Goal: Transaction & Acquisition: Subscribe to service/newsletter

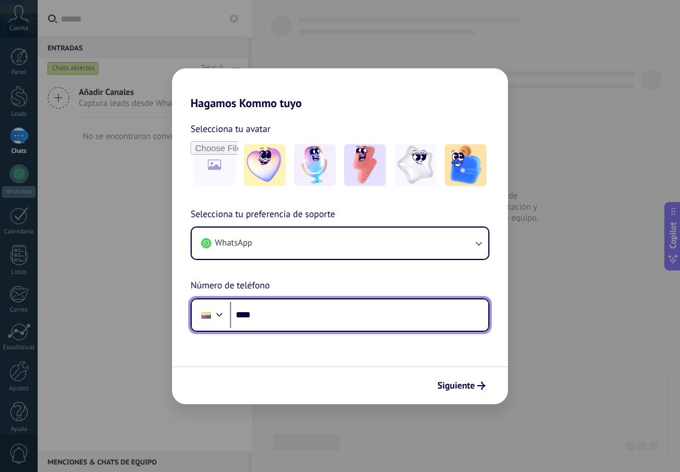
click at [293, 317] on input "****" at bounding box center [359, 315] width 258 height 27
type input "**********"
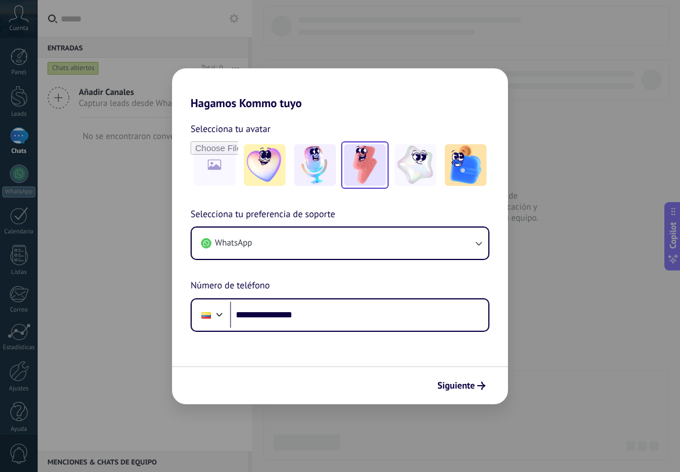
click at [364, 169] on img at bounding box center [365, 165] width 42 height 42
click at [463, 389] on span "Siguiente" at bounding box center [456, 386] width 38 height 8
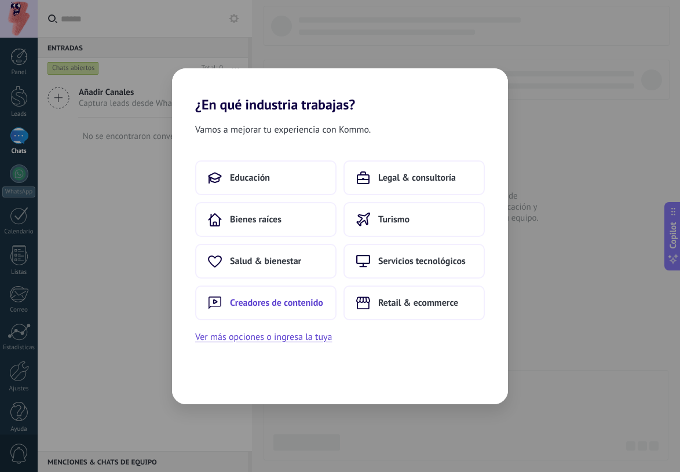
click at [276, 305] on span "Creadores de contenido" at bounding box center [276, 303] width 93 height 12
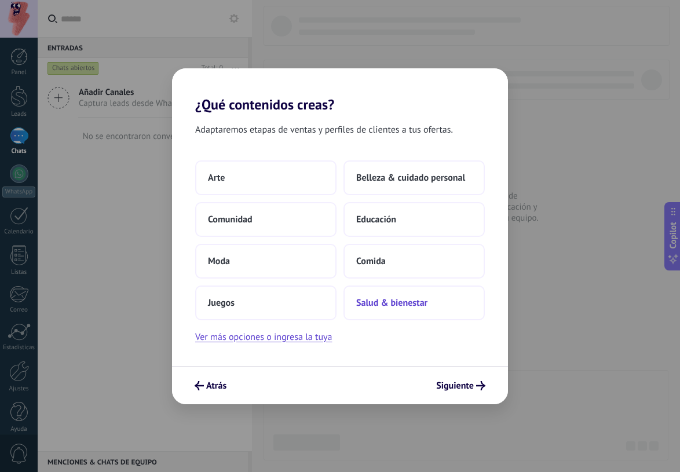
click at [399, 306] on span "Salud & bienestar" at bounding box center [391, 303] width 71 height 12
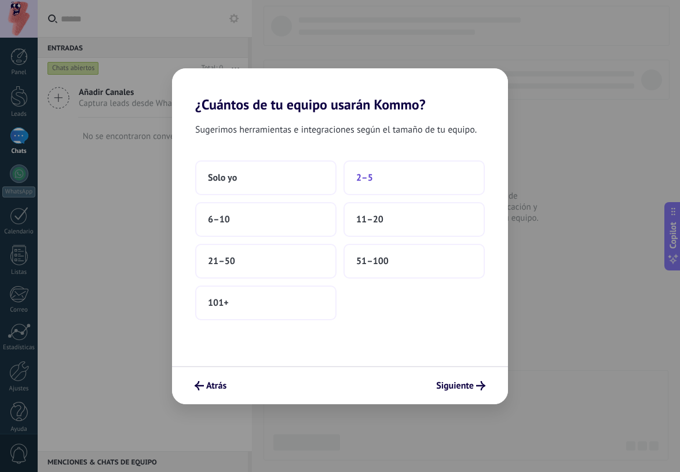
click at [376, 174] on button "2–5" at bounding box center [414, 177] width 141 height 35
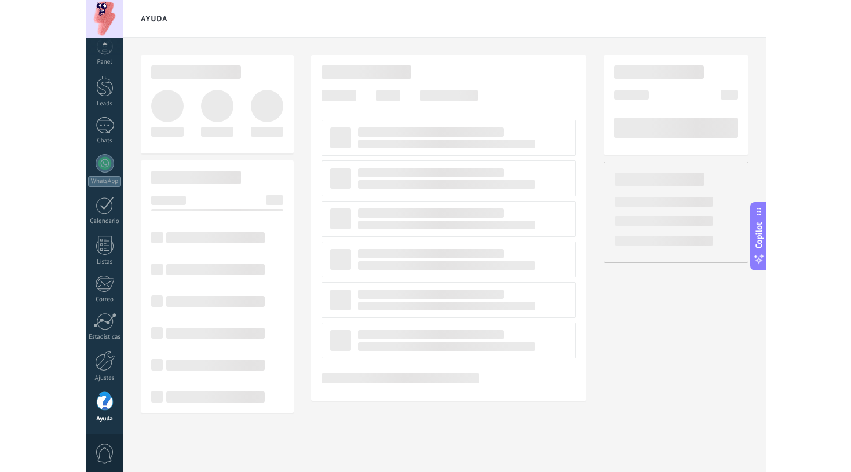
scroll to position [10, 0]
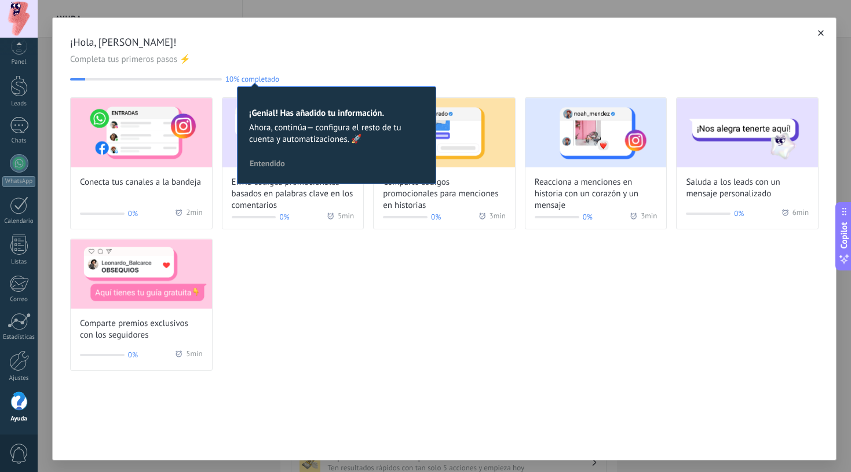
click at [448, 357] on div "Conecta tus canales a la bandeja 0% 2 min Envía códigos promocionales basados e…" at bounding box center [444, 233] width 749 height 273
click at [270, 167] on span "Entendido" at bounding box center [267, 163] width 35 height 8
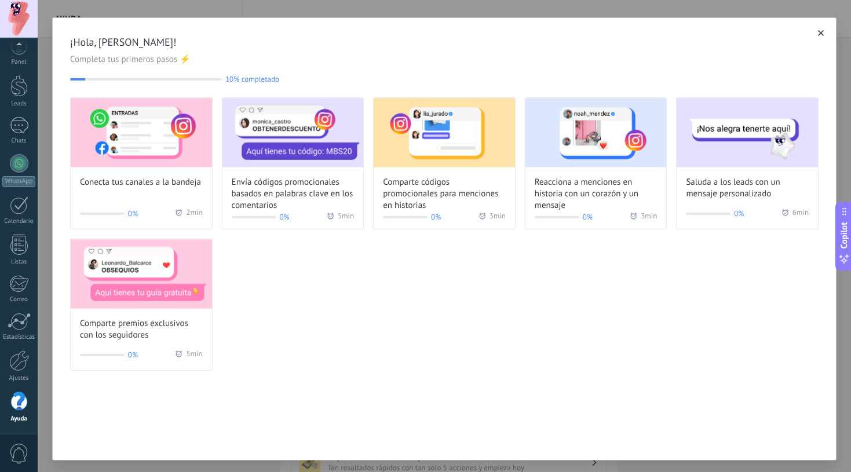
click at [351, 378] on div "¡Hola, [PERSON_NAME]! Completa tus primeros pasos ⚡ 10% completado 10 Conecta t…" at bounding box center [444, 203] width 783 height 370
click at [680, 30] on button "button" at bounding box center [821, 33] width 12 height 12
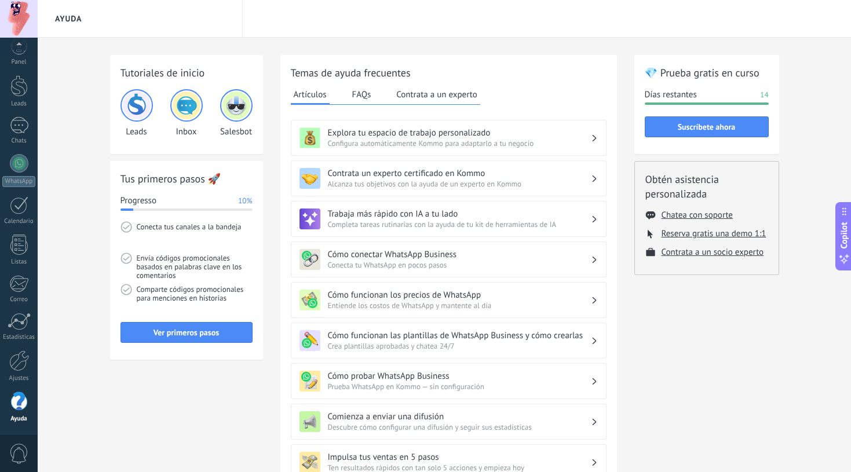
click at [357, 95] on button "FAQs" at bounding box center [361, 94] width 25 height 17
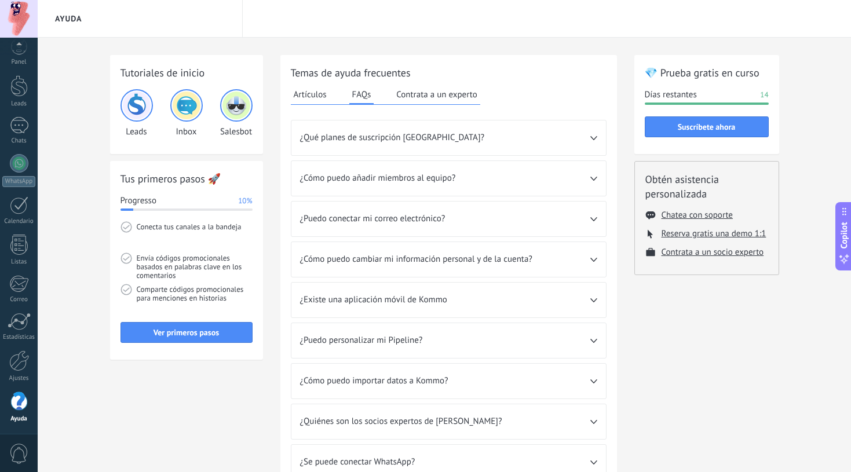
click at [429, 90] on button "Contrata a un experto" at bounding box center [436, 94] width 86 height 17
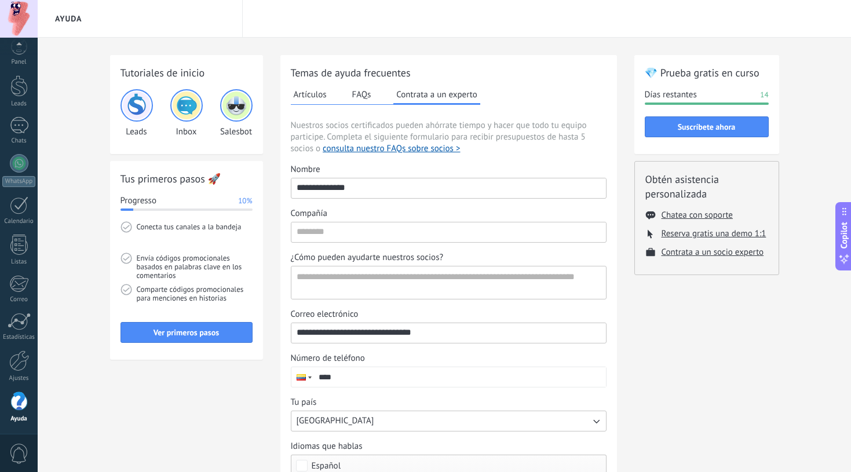
click at [362, 96] on button "FAQs" at bounding box center [361, 94] width 25 height 17
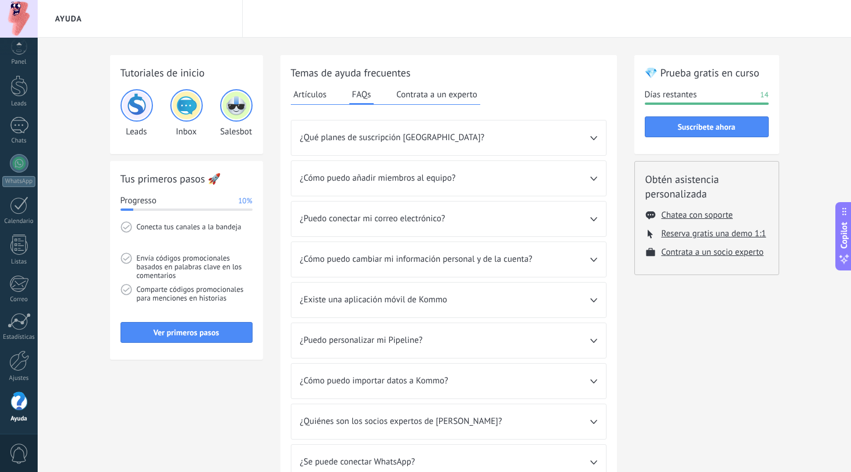
click at [598, 138] on div "¿Qué planes de suscripción [GEOGRAPHIC_DATA]?" at bounding box center [448, 138] width 315 height 35
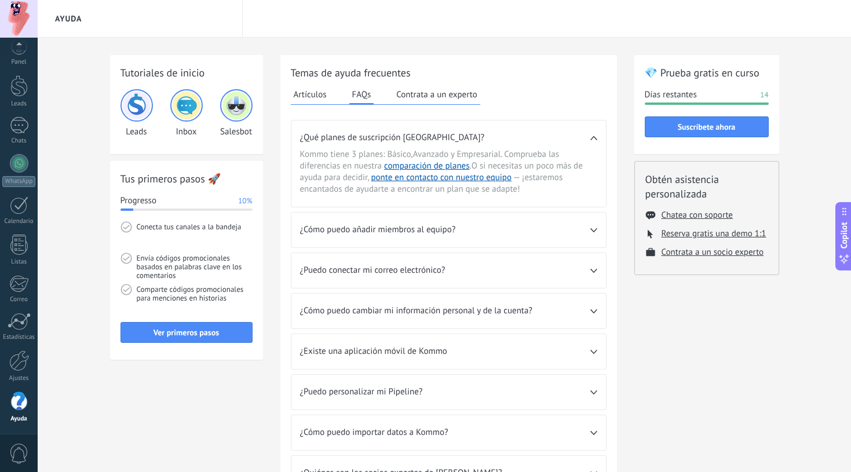
click at [595, 138] on use at bounding box center [593, 138] width 6 height 4
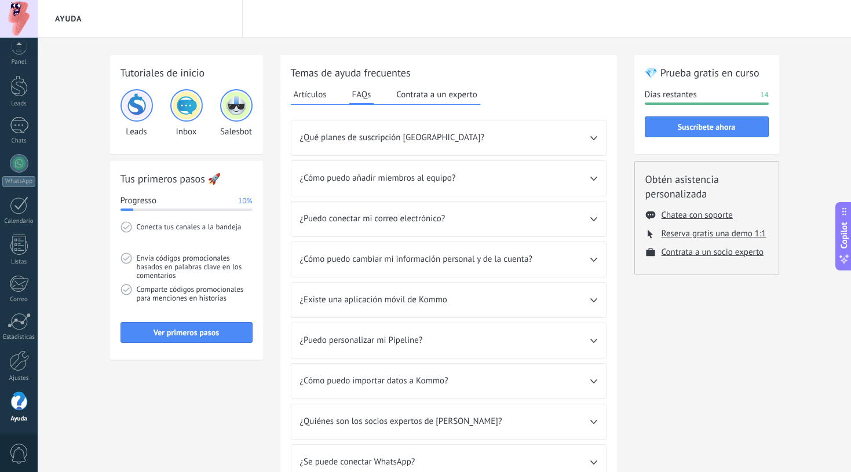
click at [574, 182] on span "¿Cómo puedo añadir miembros al equipo?" at bounding box center [445, 179] width 290 height 12
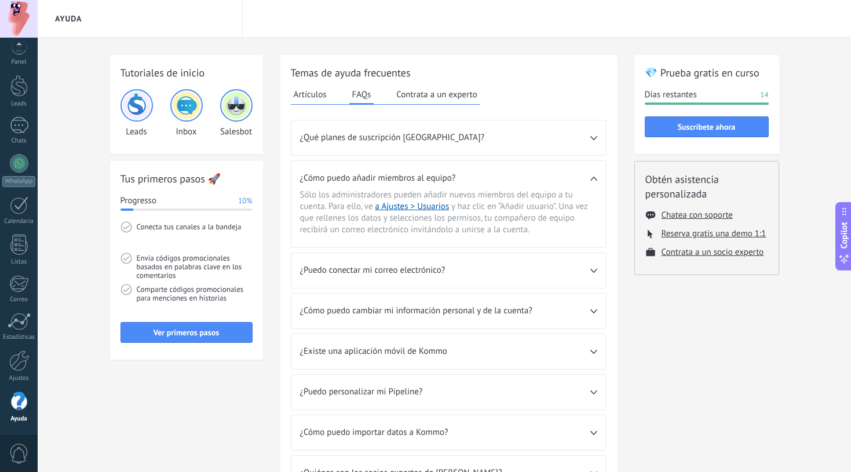
click at [596, 178] on icon at bounding box center [593, 179] width 7 height 4
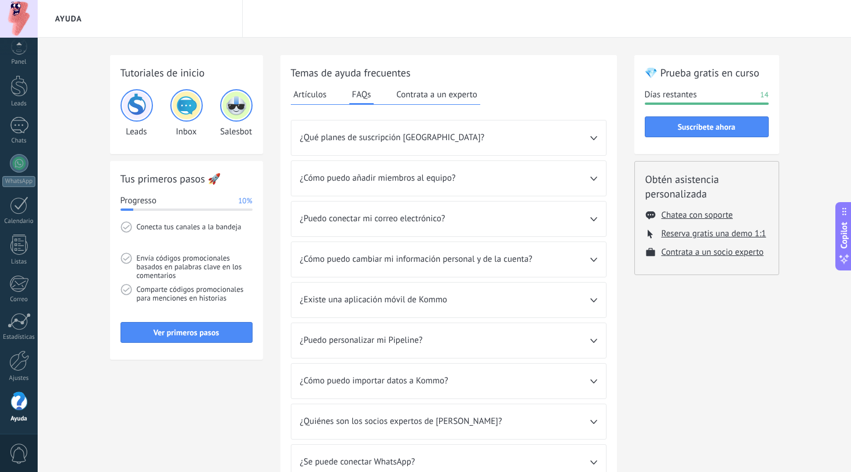
click at [596, 218] on icon at bounding box center [593, 219] width 7 height 4
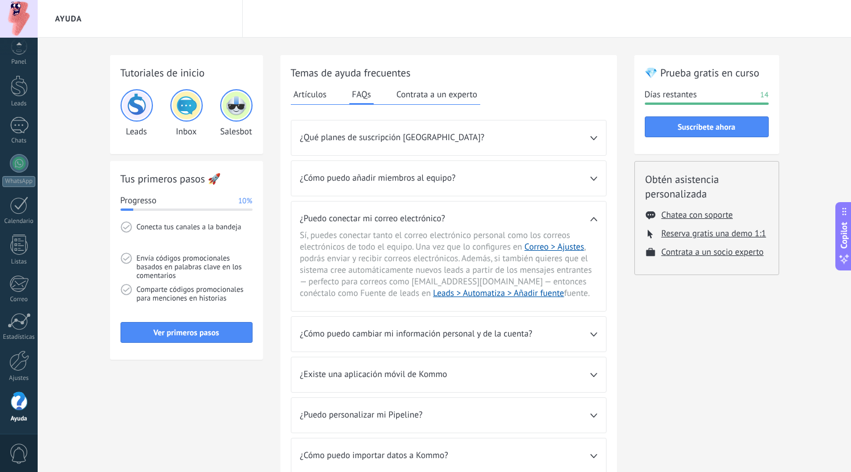
click at [596, 218] on icon at bounding box center [593, 219] width 7 height 4
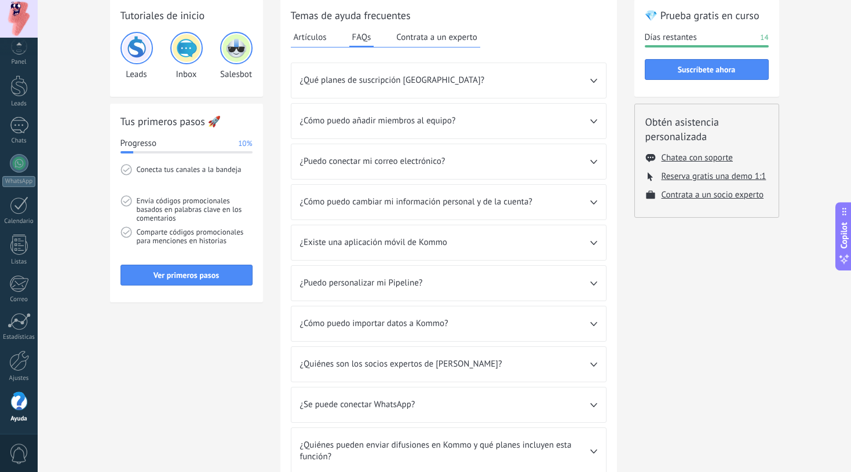
scroll to position [59, 0]
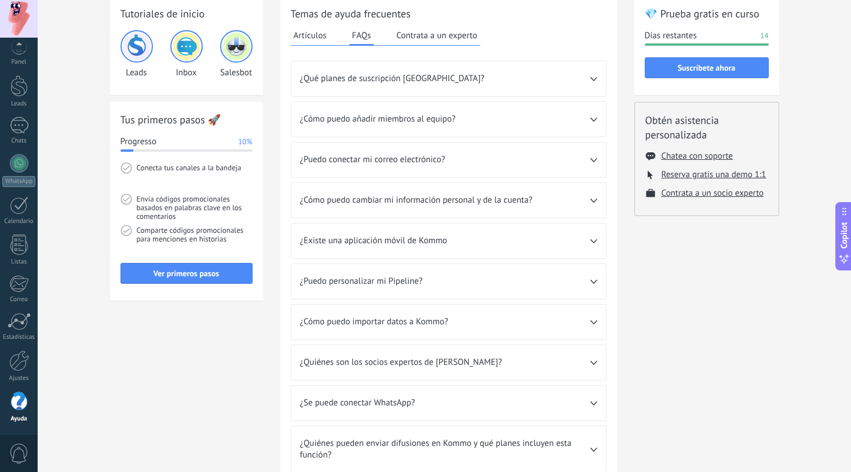
click at [556, 241] on span "¿Existe una aplicación móvil de Kommo" at bounding box center [445, 241] width 290 height 12
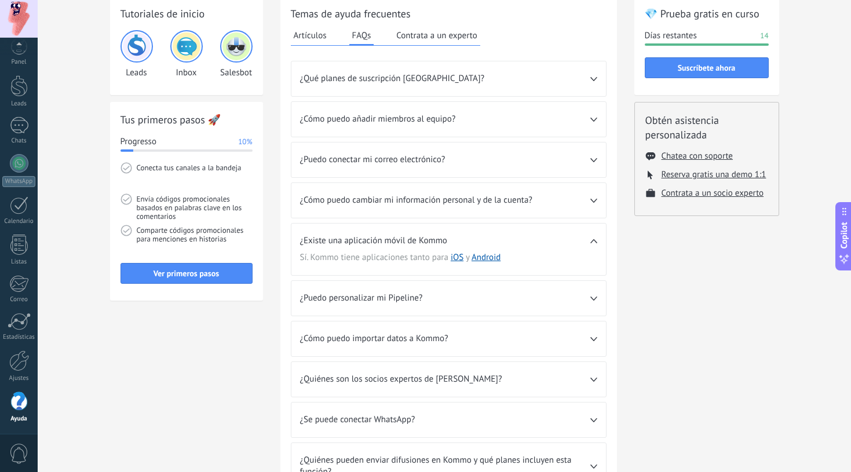
click at [596, 240] on icon at bounding box center [593, 241] width 7 height 4
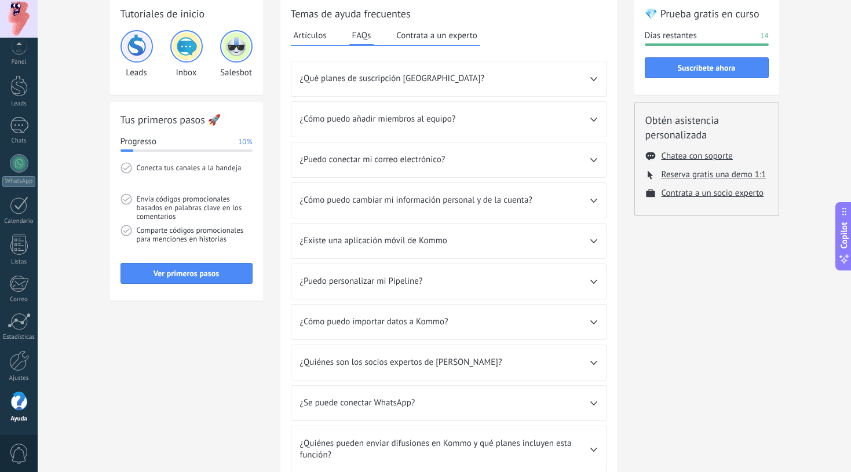
click at [592, 280] on icon at bounding box center [593, 282] width 7 height 4
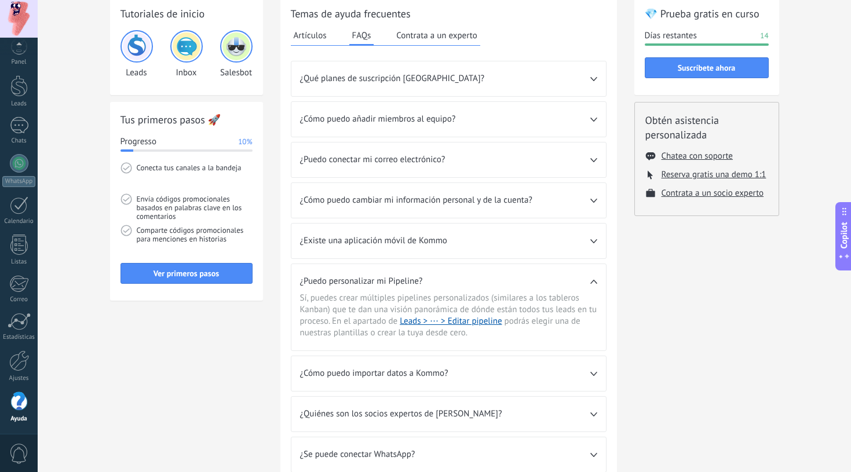
click at [592, 280] on icon at bounding box center [593, 282] width 7 height 4
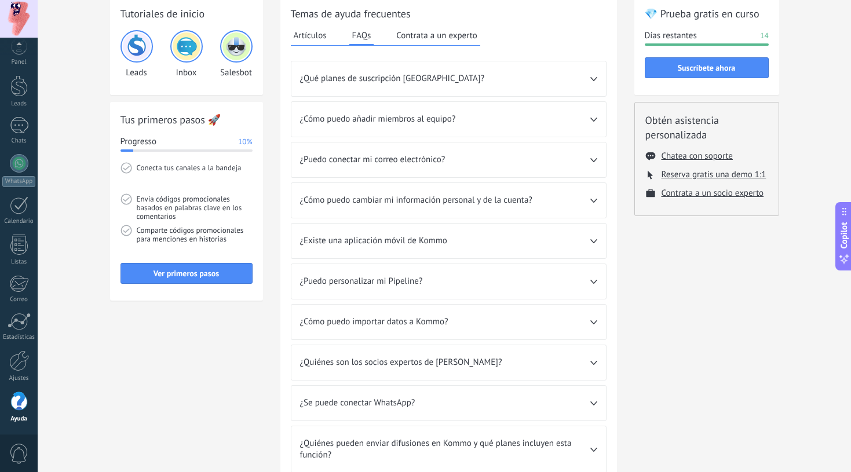
click at [594, 314] on div "¿Cómo puedo importar datos a Kommo?" at bounding box center [448, 322] width 315 height 35
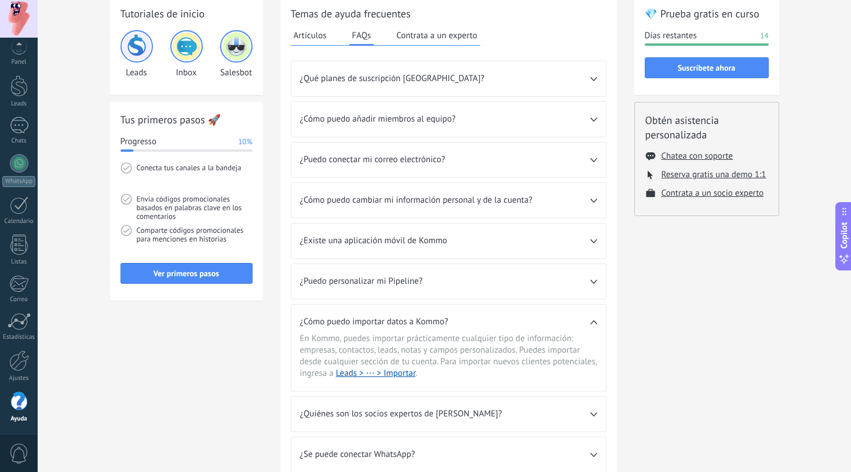
click at [594, 314] on div "¿Cómo puedo importar datos a Kommo?" at bounding box center [448, 319] width 315 height 28
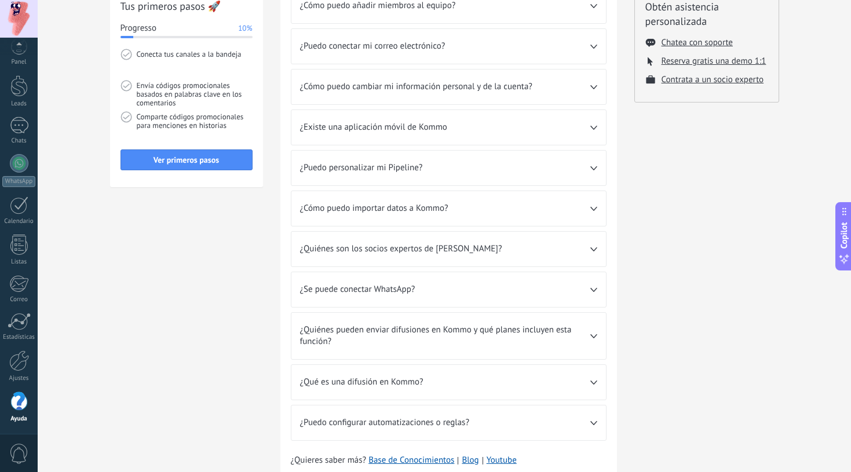
scroll to position [177, 0]
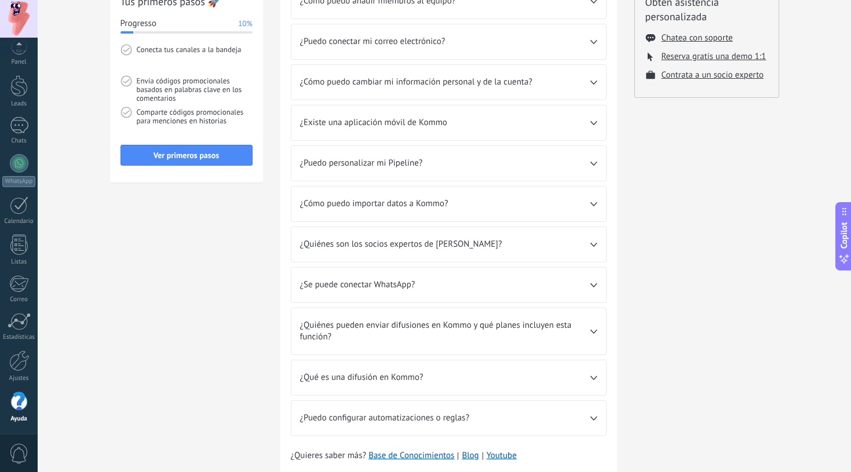
click at [545, 280] on span "¿Se puede conectar WhatsApp?" at bounding box center [445, 285] width 290 height 12
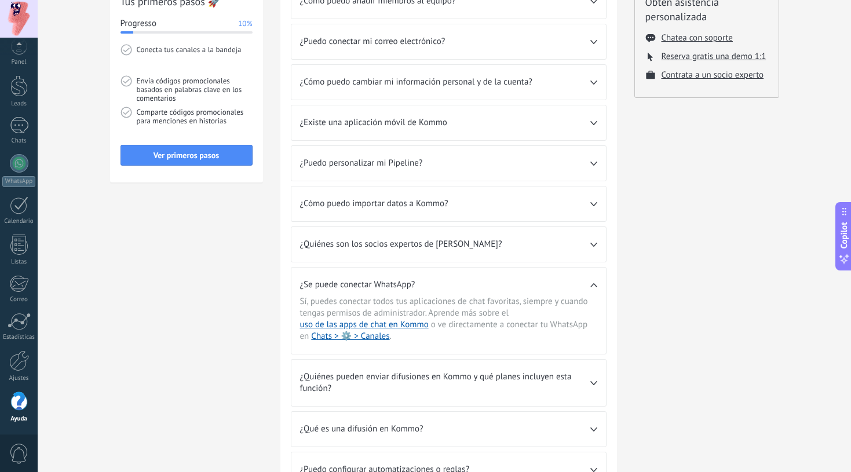
click at [594, 284] on use at bounding box center [593, 285] width 6 height 4
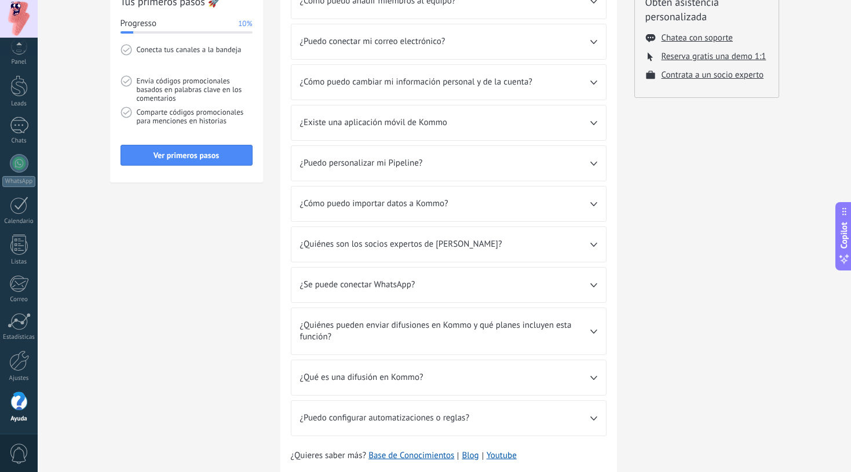
scroll to position [0, 0]
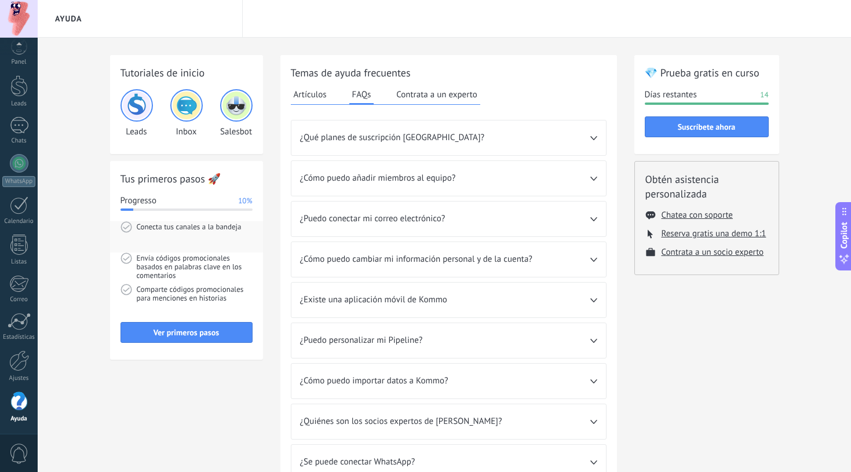
click at [215, 232] on span "Conecta tus canales a la bandeja" at bounding box center [195, 236] width 116 height 31
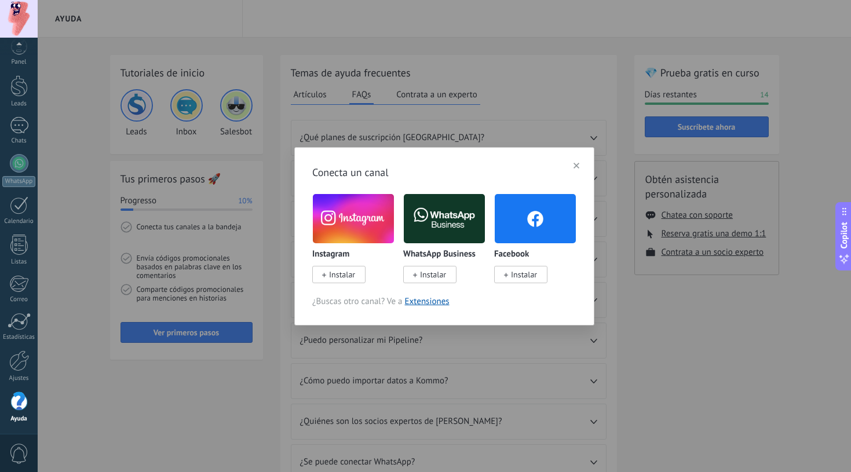
click at [212, 393] on div "Conecta un canal Instagram Instalar WhatsApp Business Instalar Facebook Instala…" at bounding box center [444, 236] width 813 height 472
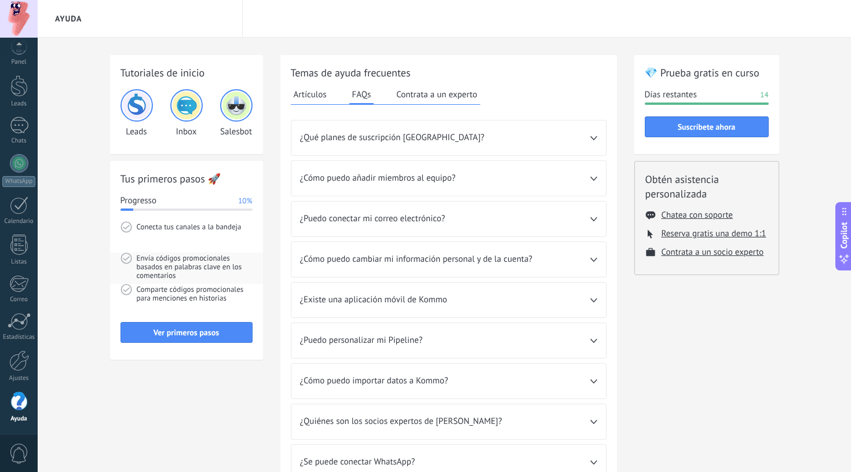
click at [193, 265] on span "Envía códigos promocionales basados en palabras clave en los comentarios" at bounding box center [195, 268] width 116 height 31
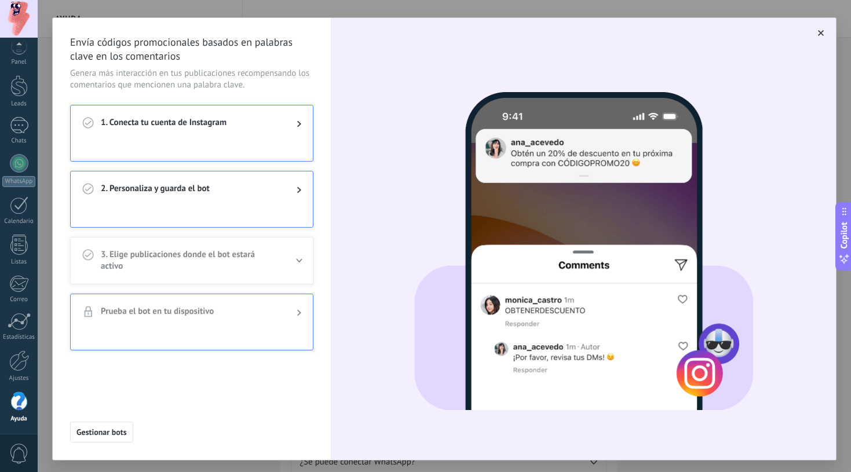
click at [680, 31] on span "button" at bounding box center [821, 33] width 6 height 8
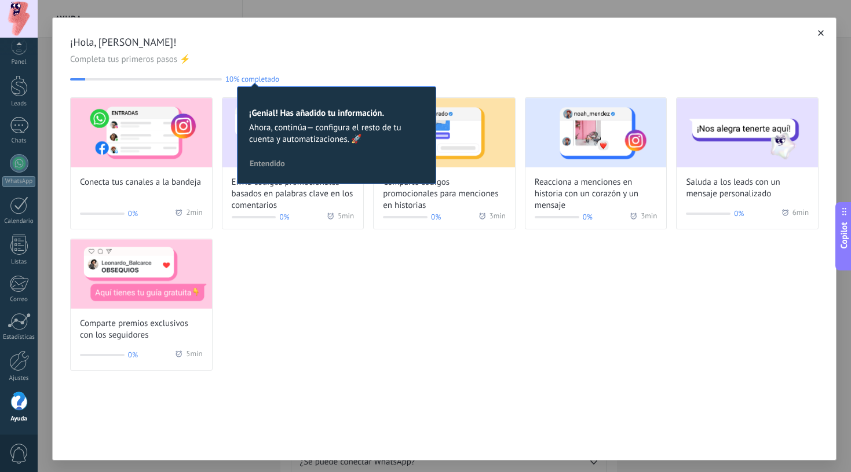
click at [680, 30] on button "button" at bounding box center [821, 33] width 12 height 12
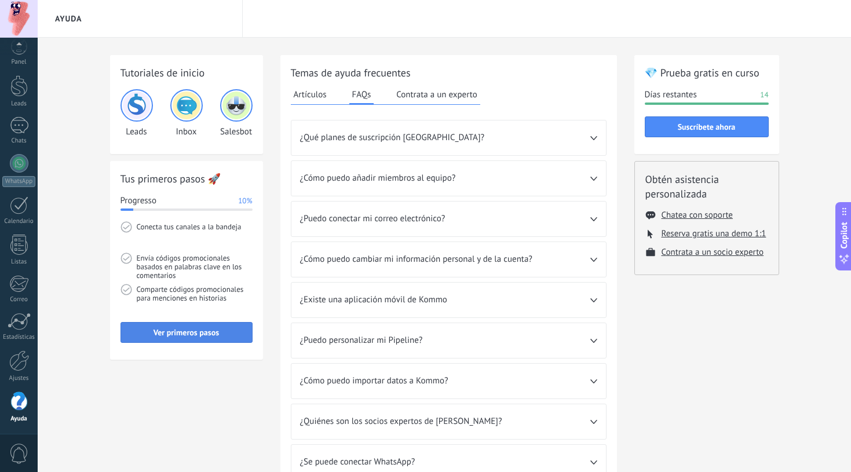
click at [198, 332] on span "Ver primeros pasos" at bounding box center [186, 332] width 65 height 8
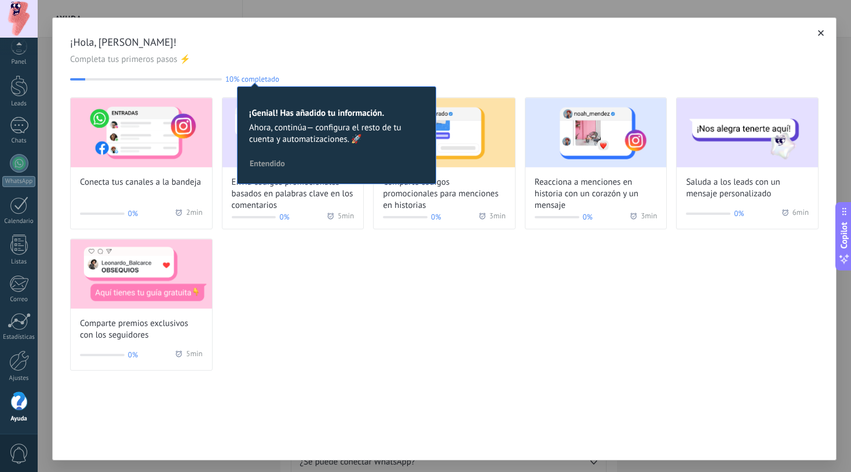
click at [315, 31] on div "¡Hola, [PERSON_NAME]! Completa tus primeros pasos ⚡ 10% completado 10 ¡Genial! …" at bounding box center [444, 203] width 783 height 370
click at [680, 34] on use "button" at bounding box center [821, 33] width 6 height 6
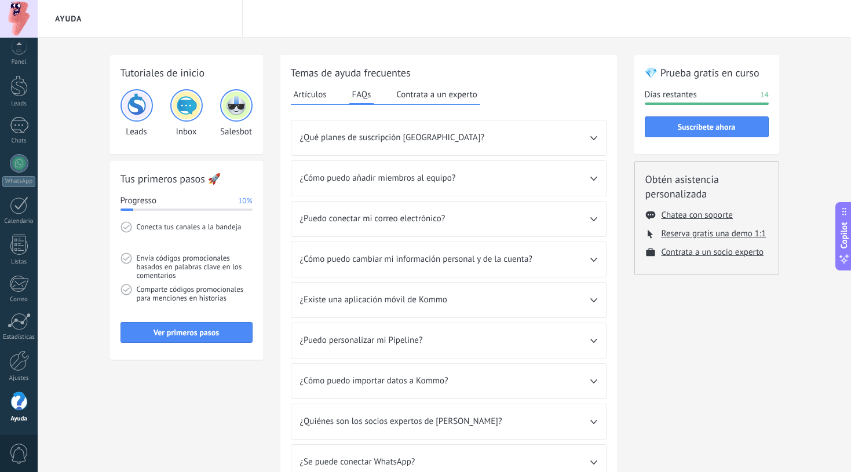
click at [235, 114] on img at bounding box center [236, 106] width 28 height 28
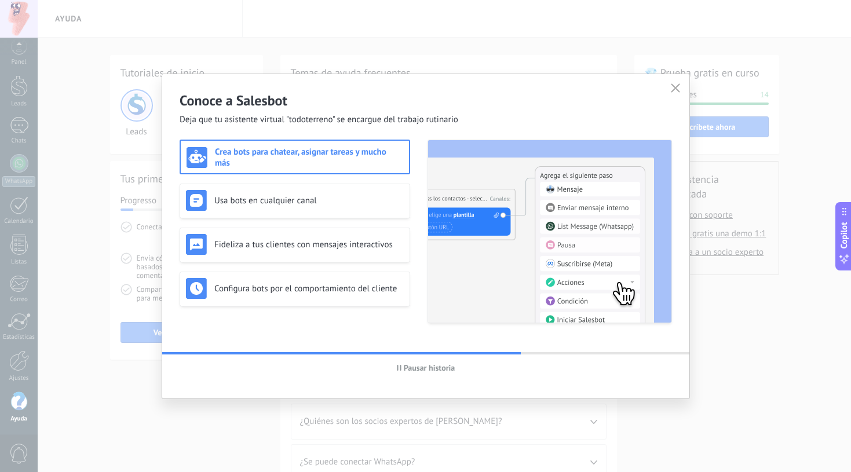
click at [224, 92] on h2 "Conoce a Salesbot" at bounding box center [426, 101] width 492 height 18
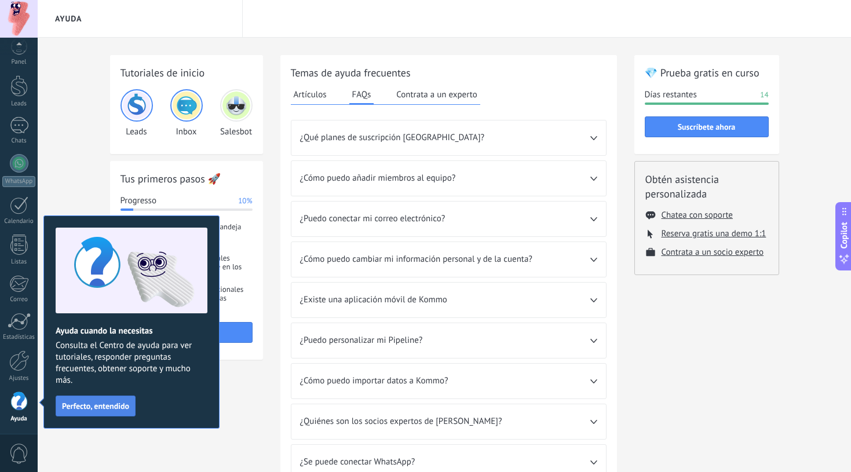
click at [91, 406] on span "Perfecto, entendido" at bounding box center [95, 406] width 67 height 8
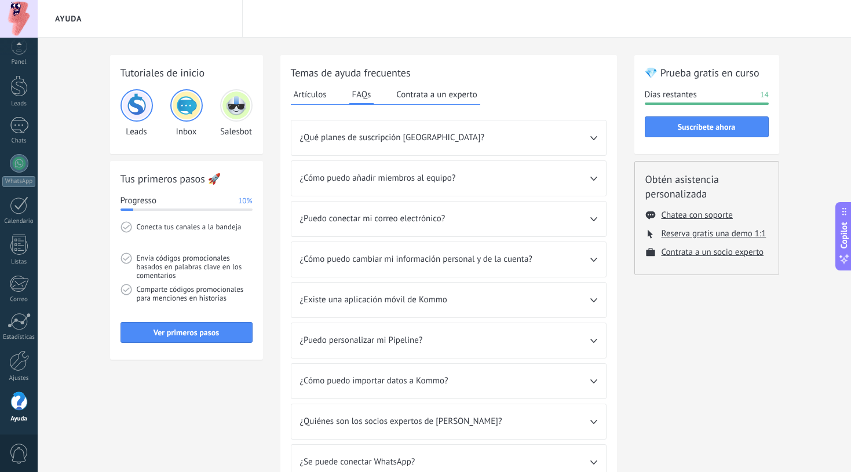
click at [235, 111] on img at bounding box center [236, 106] width 28 height 28
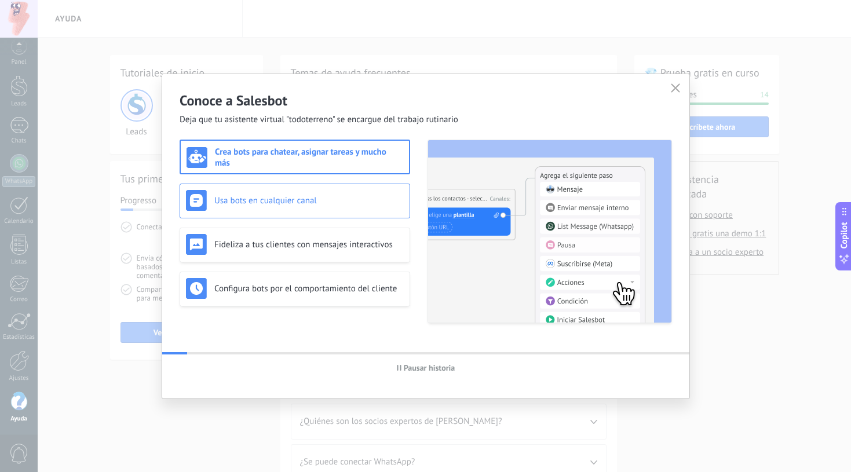
click at [269, 206] on div "Usa bots en cualquier canal" at bounding box center [295, 200] width 218 height 21
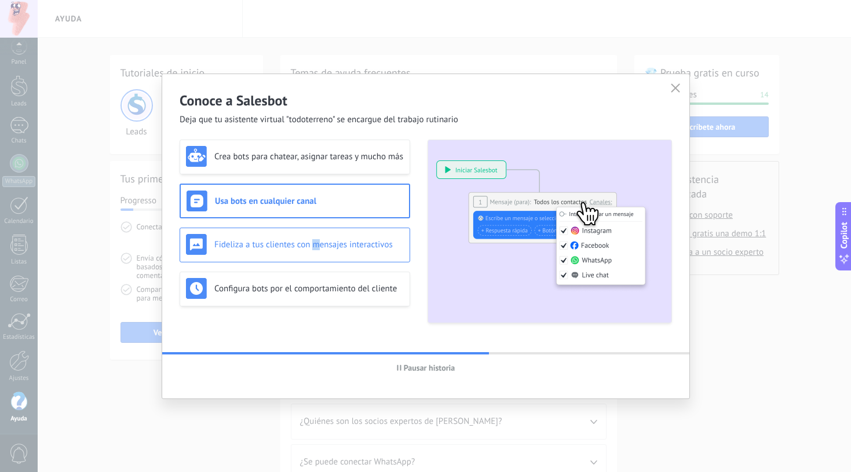
click at [317, 239] on div "Fideliza a tus clientes con mensajes interactivos" at bounding box center [295, 244] width 218 height 21
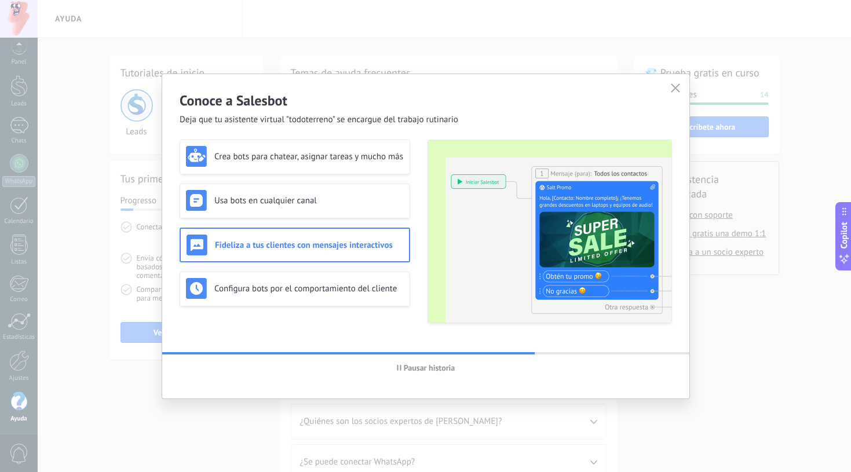
click at [335, 244] on h3 "Fideliza a tus clientes con mensajes interactivos" at bounding box center [309, 245] width 188 height 11
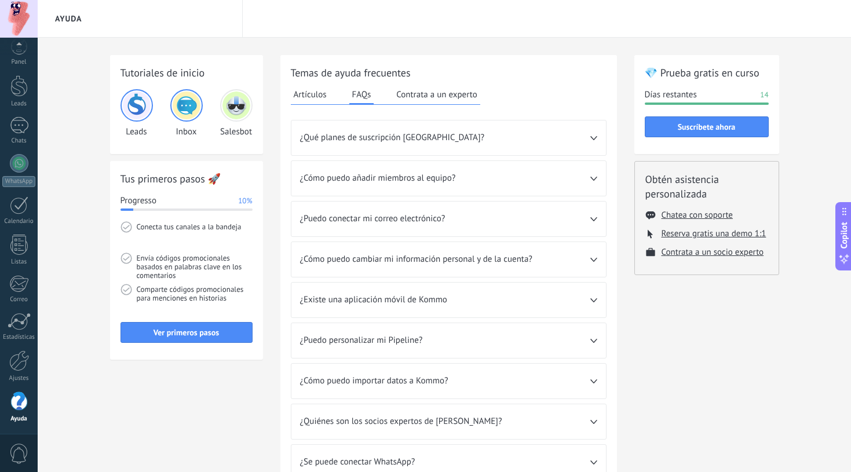
click at [240, 108] on img at bounding box center [236, 106] width 28 height 28
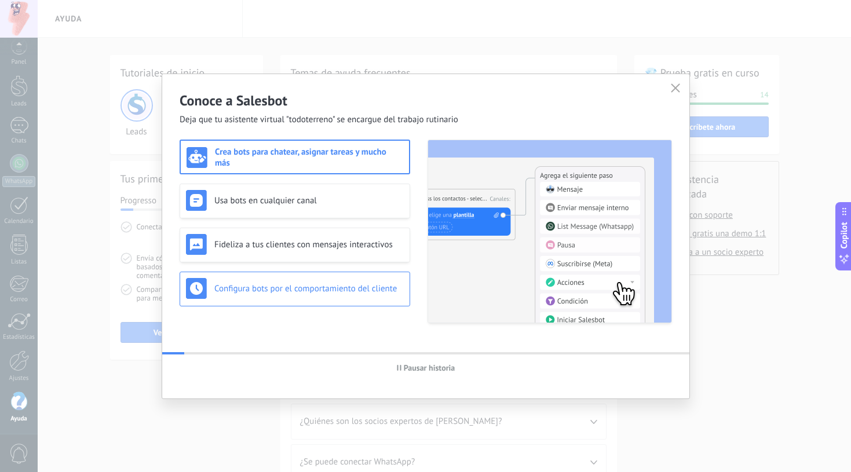
click at [316, 285] on h3 "Configura bots por el comportamiento del cliente" at bounding box center [308, 288] width 189 height 11
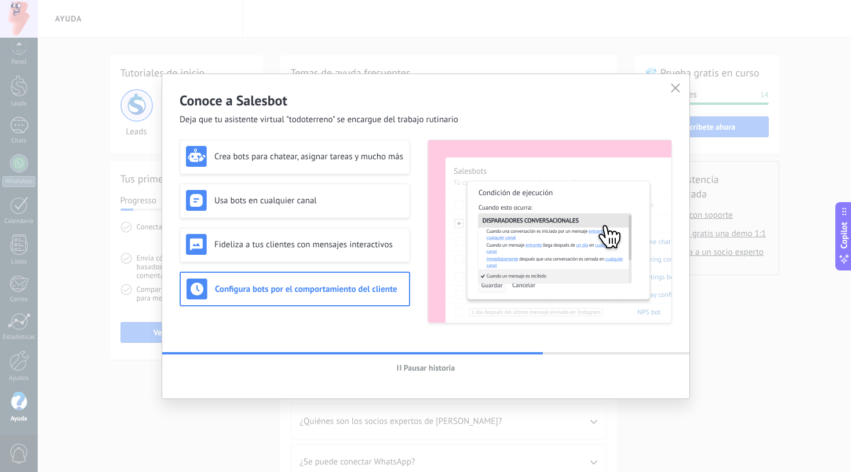
click at [282, 93] on h2 "Conoce a Salesbot" at bounding box center [426, 101] width 492 height 18
click at [676, 90] on icon "button" at bounding box center [675, 87] width 9 height 9
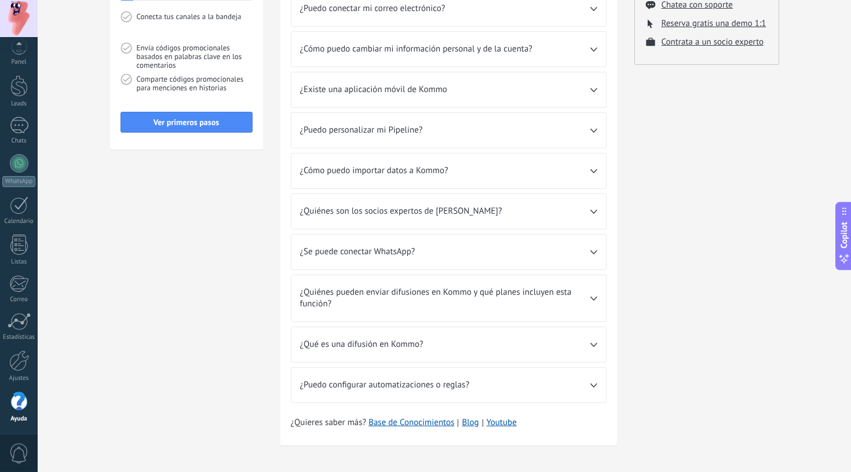
scroll to position [216, 0]
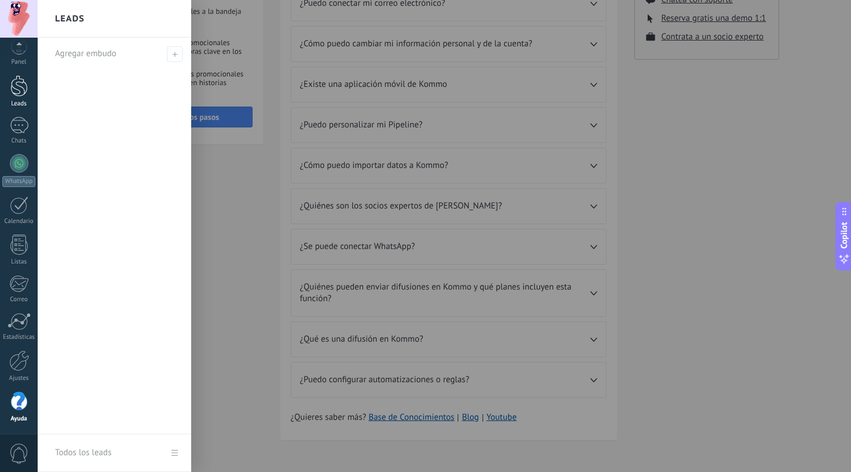
click at [25, 90] on div at bounding box center [18, 85] width 17 height 21
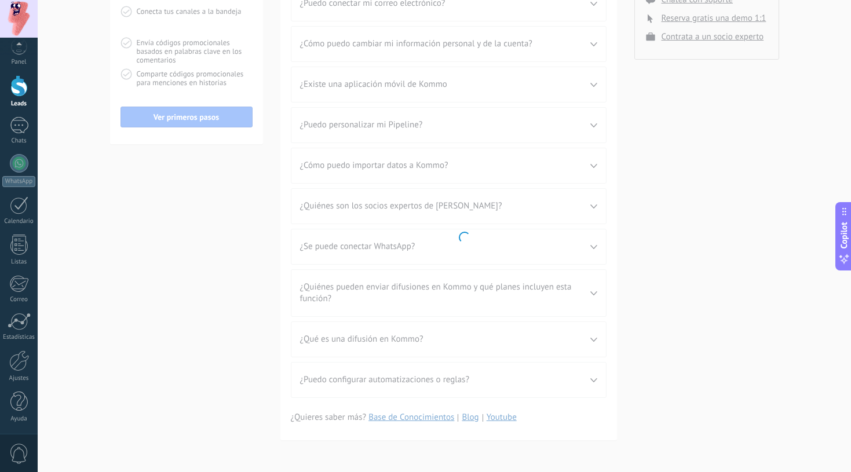
scroll to position [10, 0]
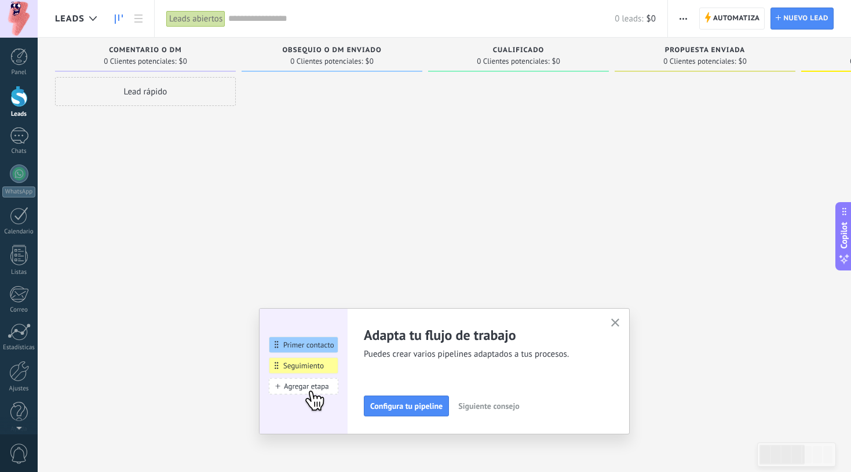
click at [619, 323] on button "button" at bounding box center [615, 324] width 14 height 16
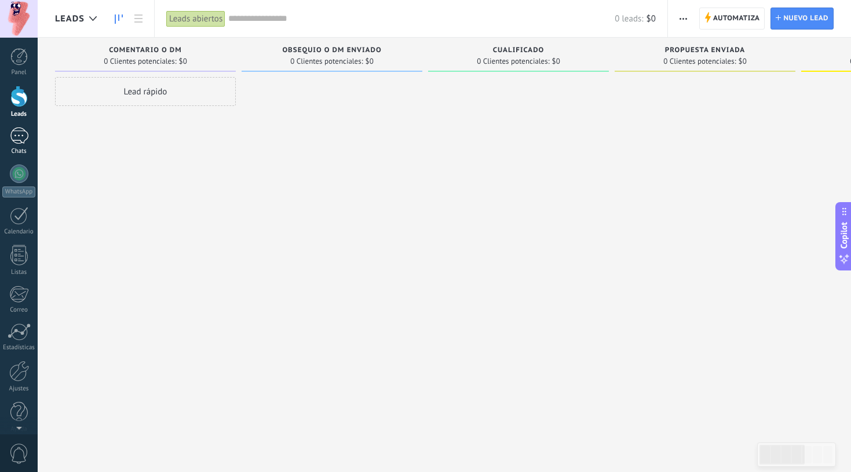
click at [27, 140] on div at bounding box center [19, 135] width 19 height 17
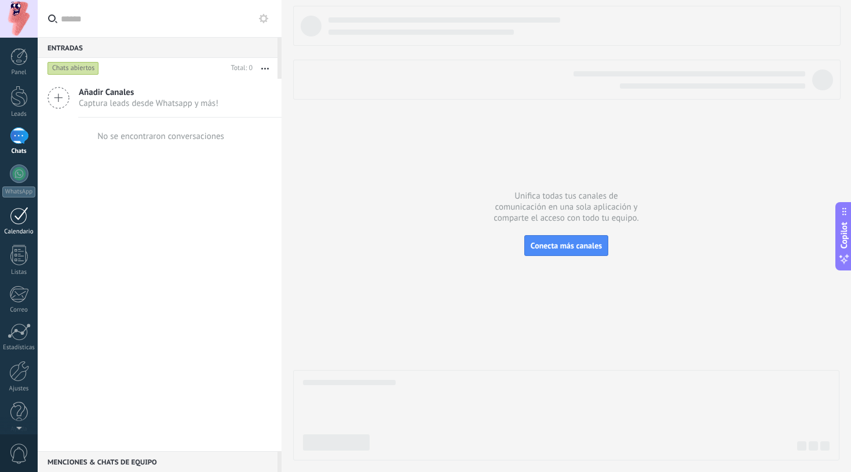
click at [28, 224] on link "Calendario" at bounding box center [19, 221] width 38 height 29
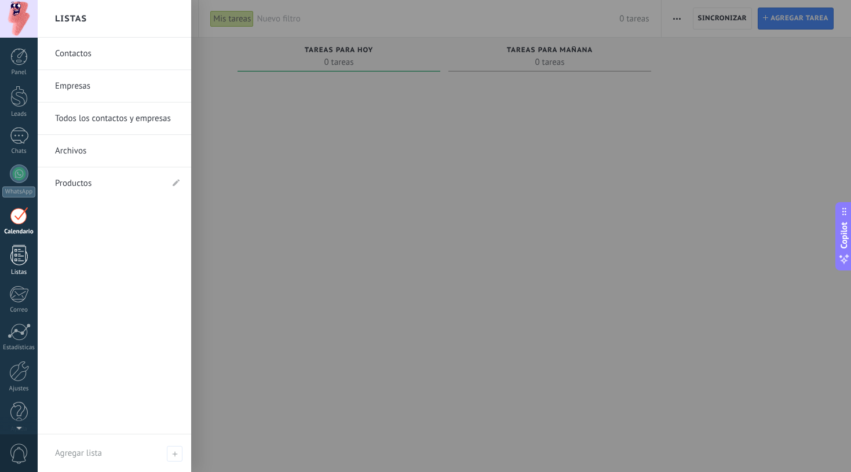
click at [21, 257] on div at bounding box center [18, 255] width 17 height 20
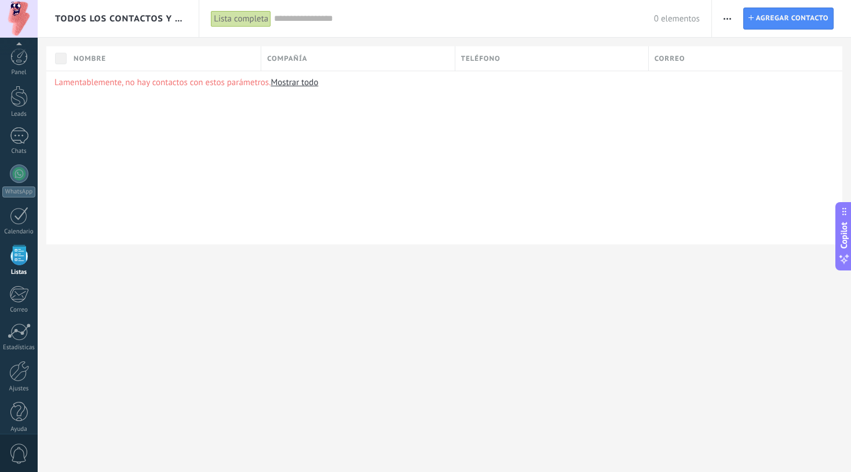
scroll to position [10, 0]
click at [680, 17] on span "button" at bounding box center [728, 19] width 8 height 22
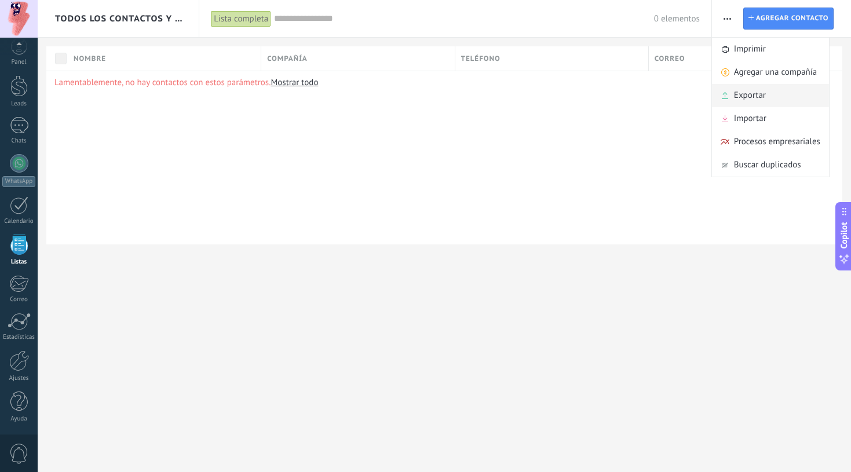
click at [680, 95] on div "Exportar" at bounding box center [770, 95] width 117 height 23
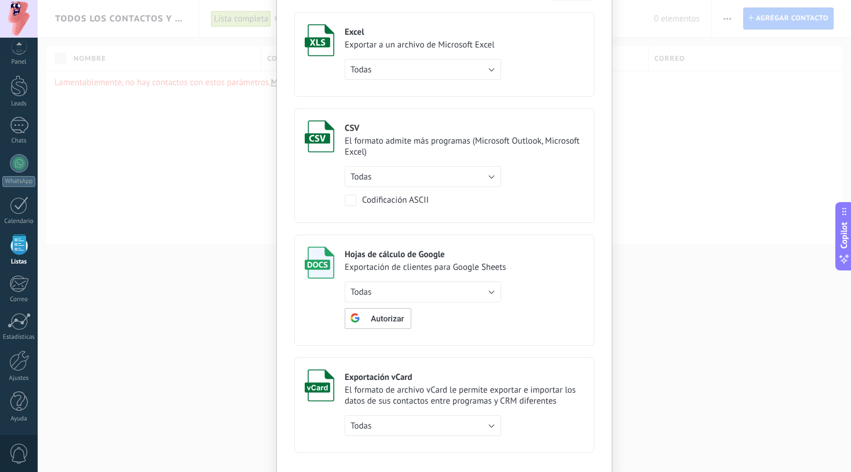
scroll to position [50, 0]
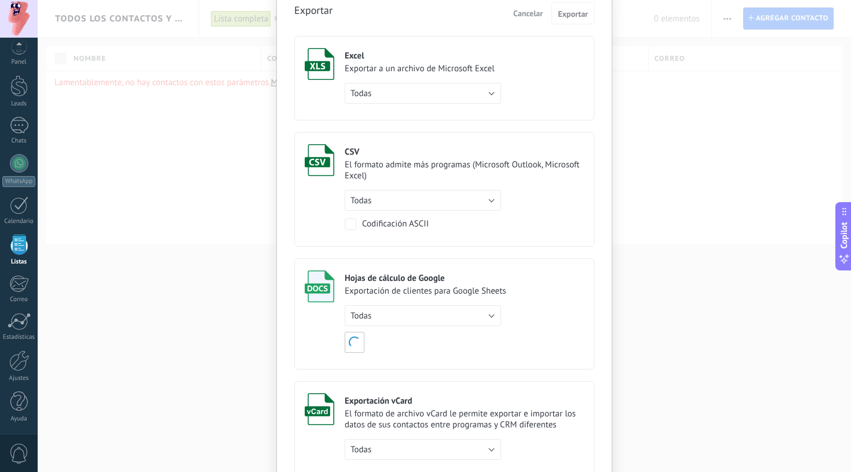
click at [119, 202] on div "Exportar Cancelar Exportar Excel Exportar a un archivo de Microsoft Excel Todas…" at bounding box center [444, 236] width 813 height 472
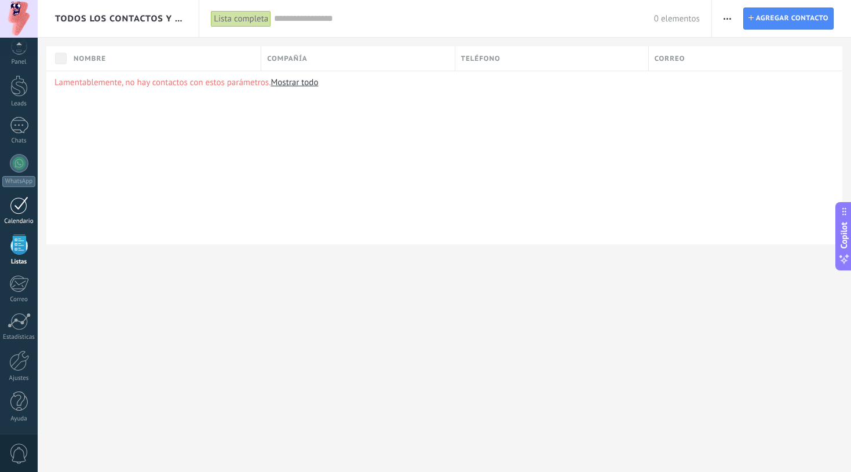
click at [23, 206] on div at bounding box center [19, 205] width 19 height 18
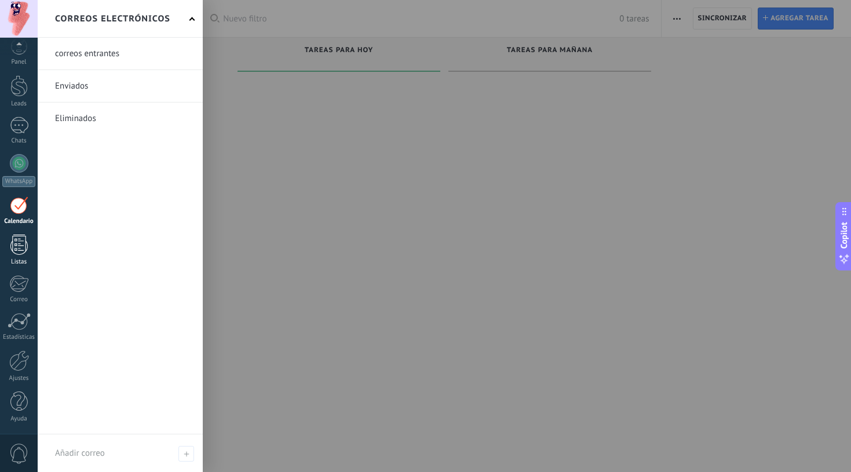
click at [23, 246] on div at bounding box center [18, 245] width 17 height 20
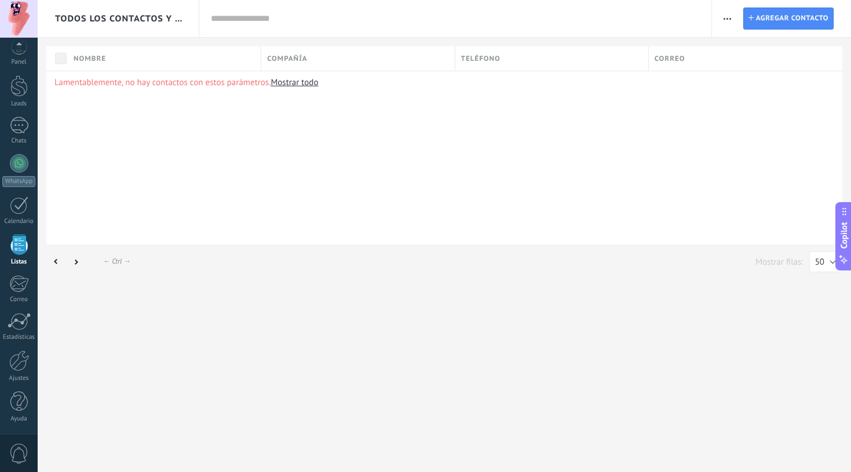
scroll to position [10, 0]
click at [13, 292] on div at bounding box center [18, 283] width 19 height 17
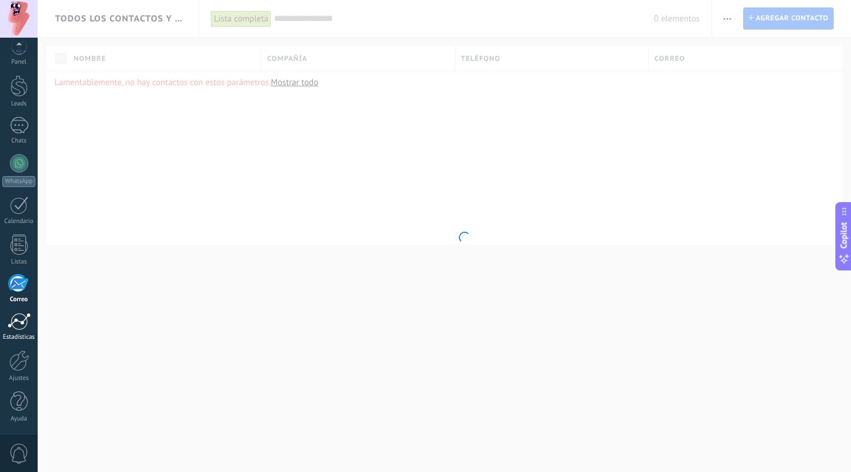
scroll to position [10, 0]
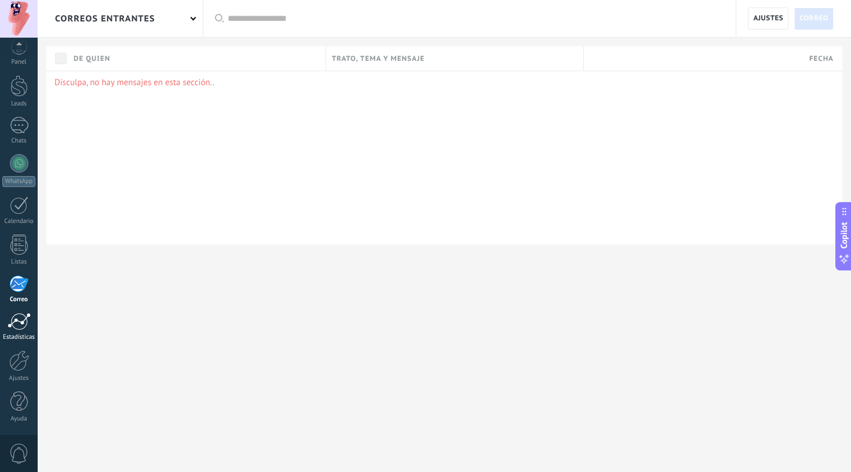
click at [21, 326] on div at bounding box center [19, 321] width 23 height 17
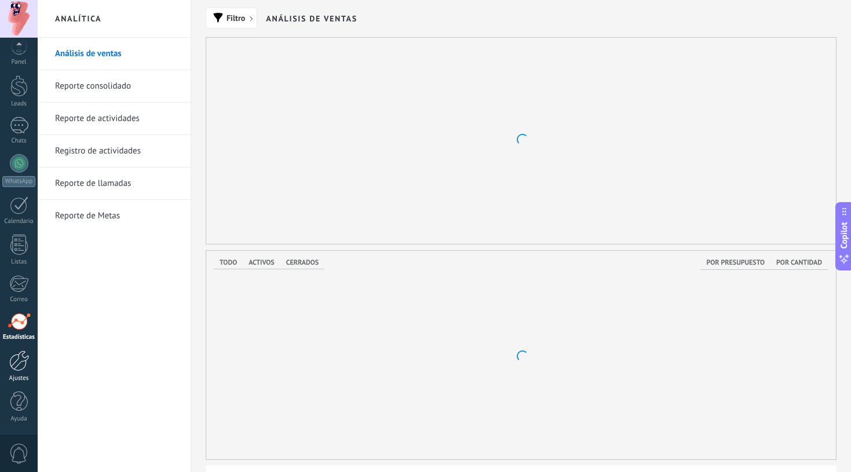
scroll to position [10, 0]
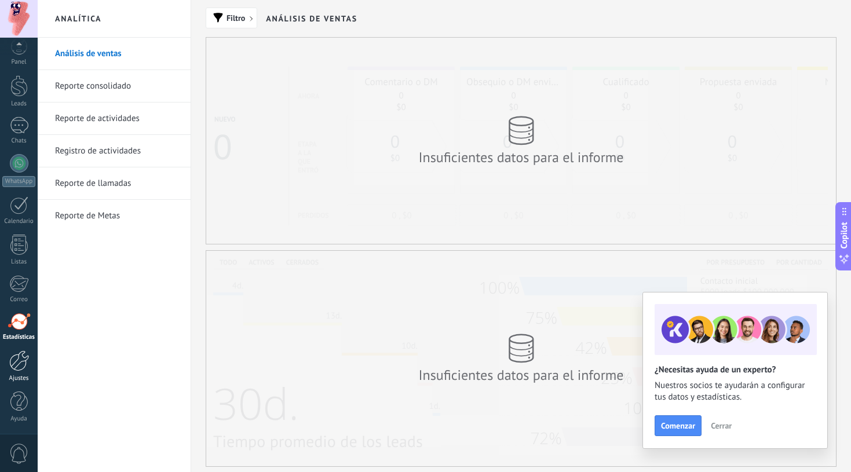
click at [23, 365] on div at bounding box center [19, 360] width 20 height 21
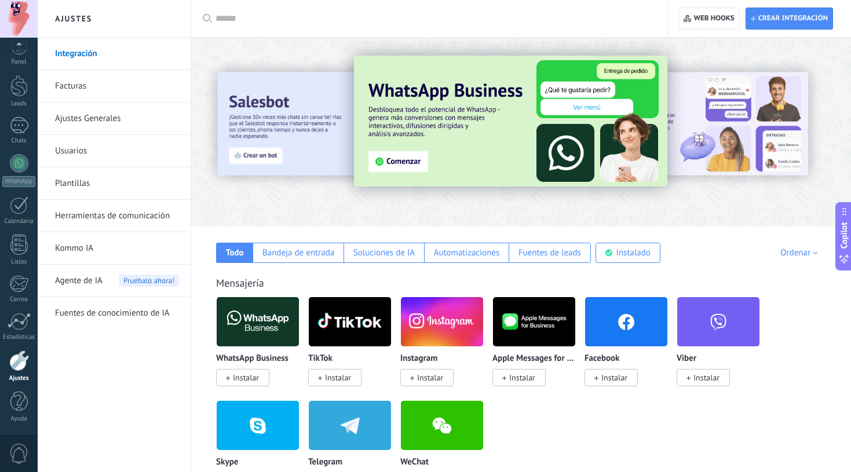
click at [368, 280] on div "Mensajería" at bounding box center [521, 282] width 610 height 13
click at [377, 252] on div "Soluciones de IA" at bounding box center [383, 252] width 61 height 11
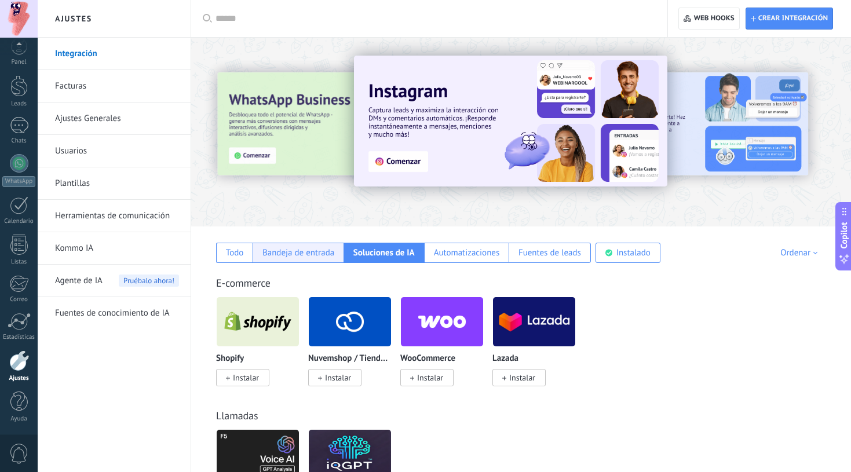
click at [304, 256] on div "Bandeja de entrada" at bounding box center [298, 252] width 72 height 11
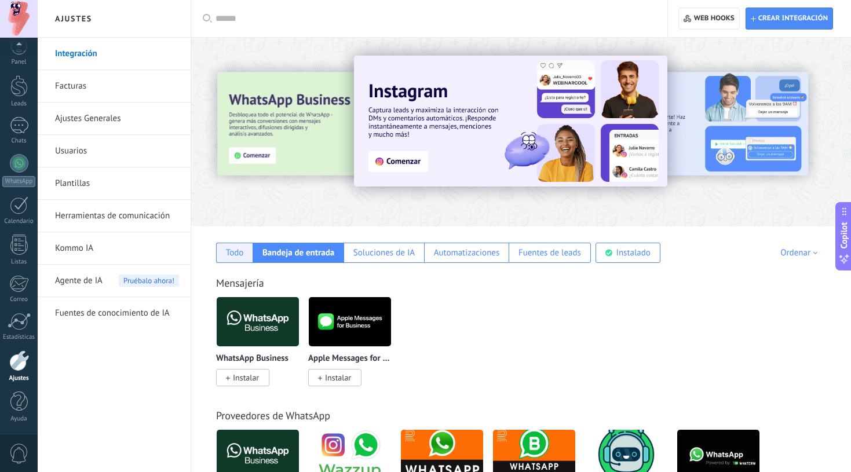
click at [217, 246] on div "Todo" at bounding box center [234, 253] width 36 height 20
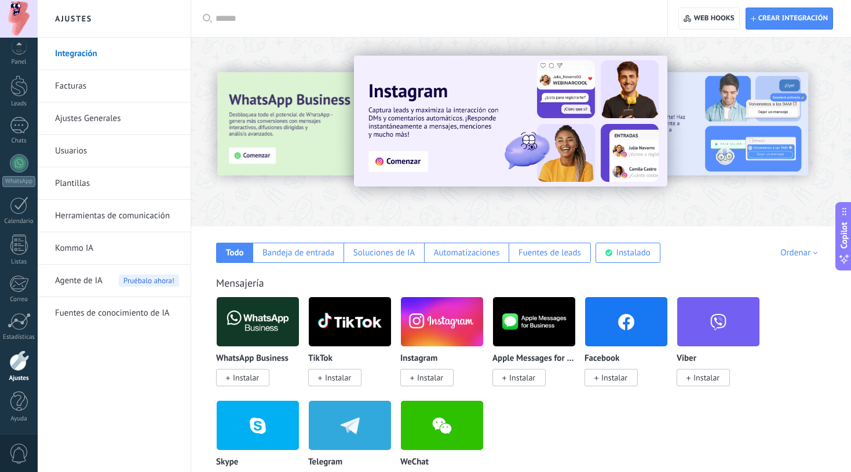
click at [110, 404] on div "Integración Facturas Ajustes Generales Usuarios Plantillas Herramientas de comu…" at bounding box center [114, 255] width 153 height 435
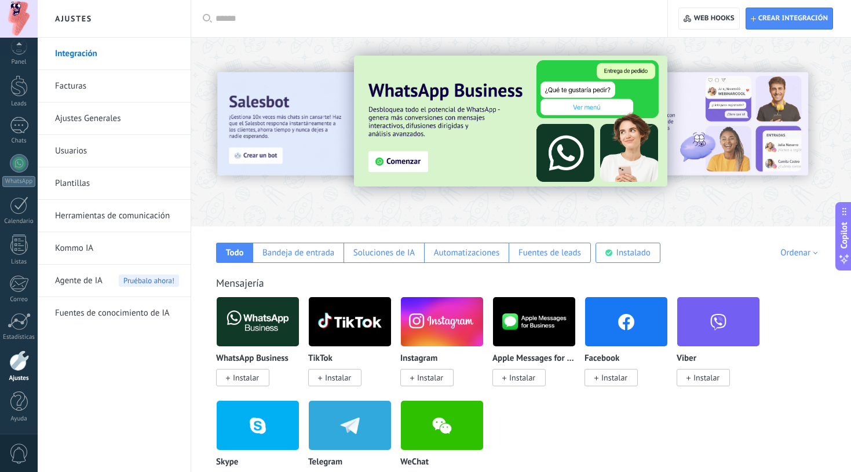
click at [86, 83] on link "Facturas" at bounding box center [117, 86] width 124 height 32
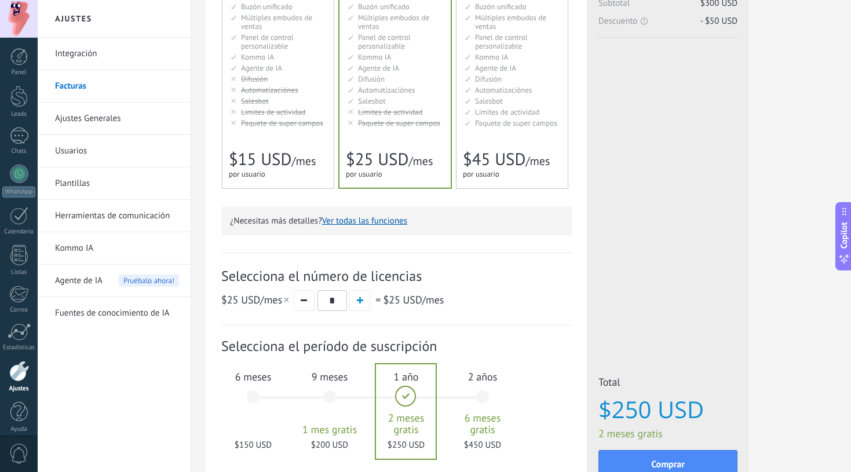
scroll to position [236, 0]
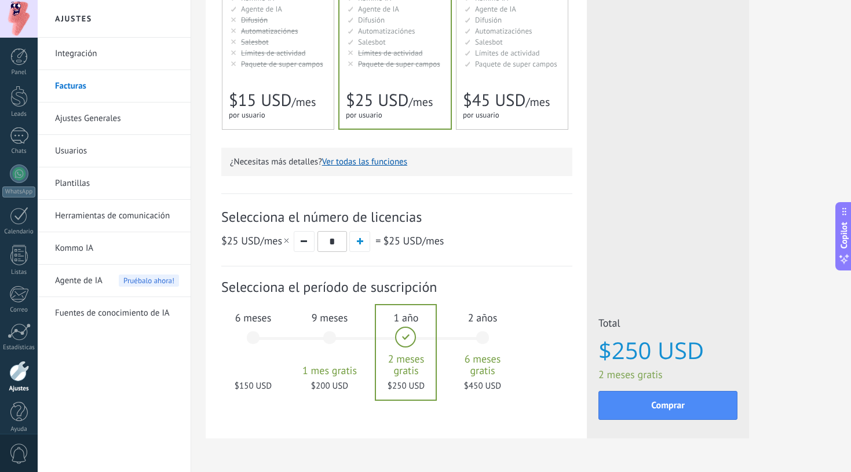
click at [244, 319] on span "6 meses" at bounding box center [253, 317] width 63 height 13
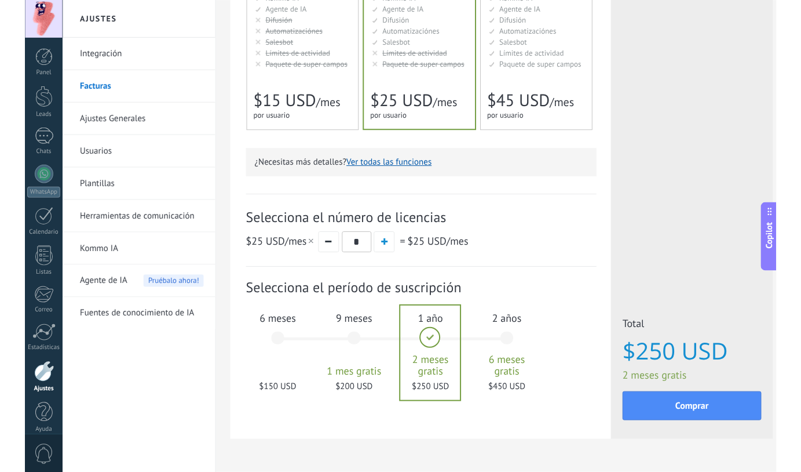
scroll to position [236, 0]
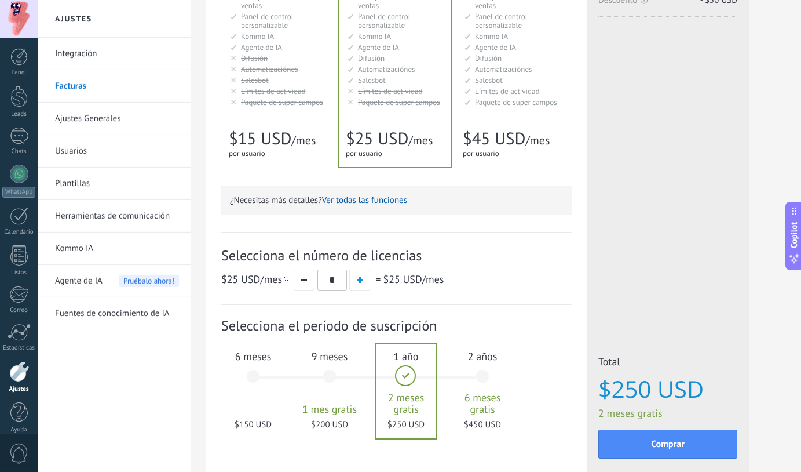
scroll to position [271, 0]
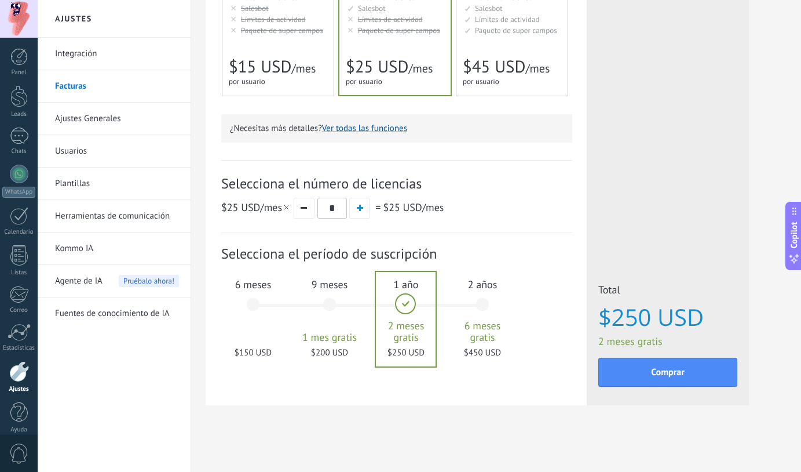
click at [534, 430] on div "Detalles del plan Tu prueba gratuita con licencias ilimitadas y 10 GB de almace…" at bounding box center [496, 100] width 581 height 667
click at [252, 298] on div "6 meses $150 USD" at bounding box center [253, 310] width 63 height 82
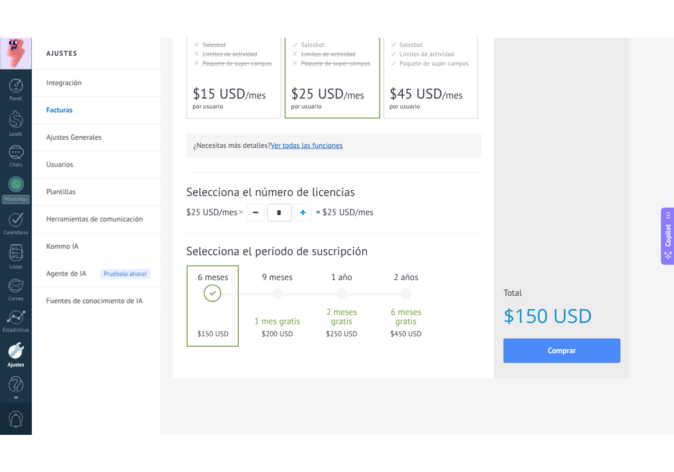
scroll to position [11, 0]
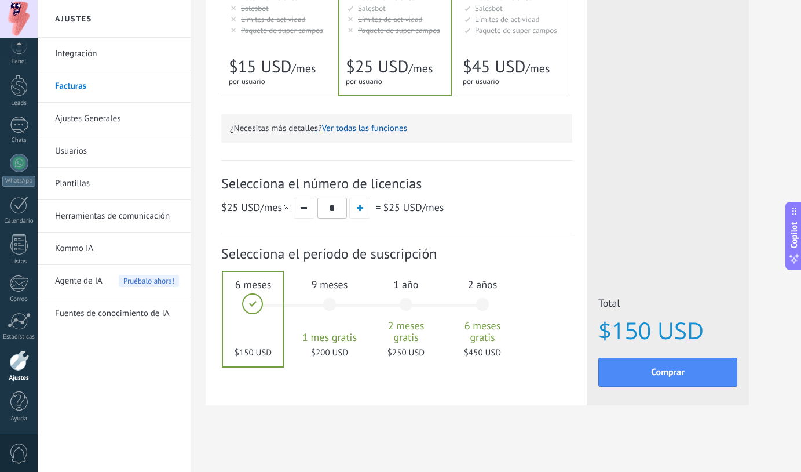
click at [455, 433] on div "Detalles del plan Tu prueba gratuita con licencias ilimitadas y 10 GB de almace…" at bounding box center [496, 100] width 581 height 667
